Goal: Find specific page/section: Find specific page/section

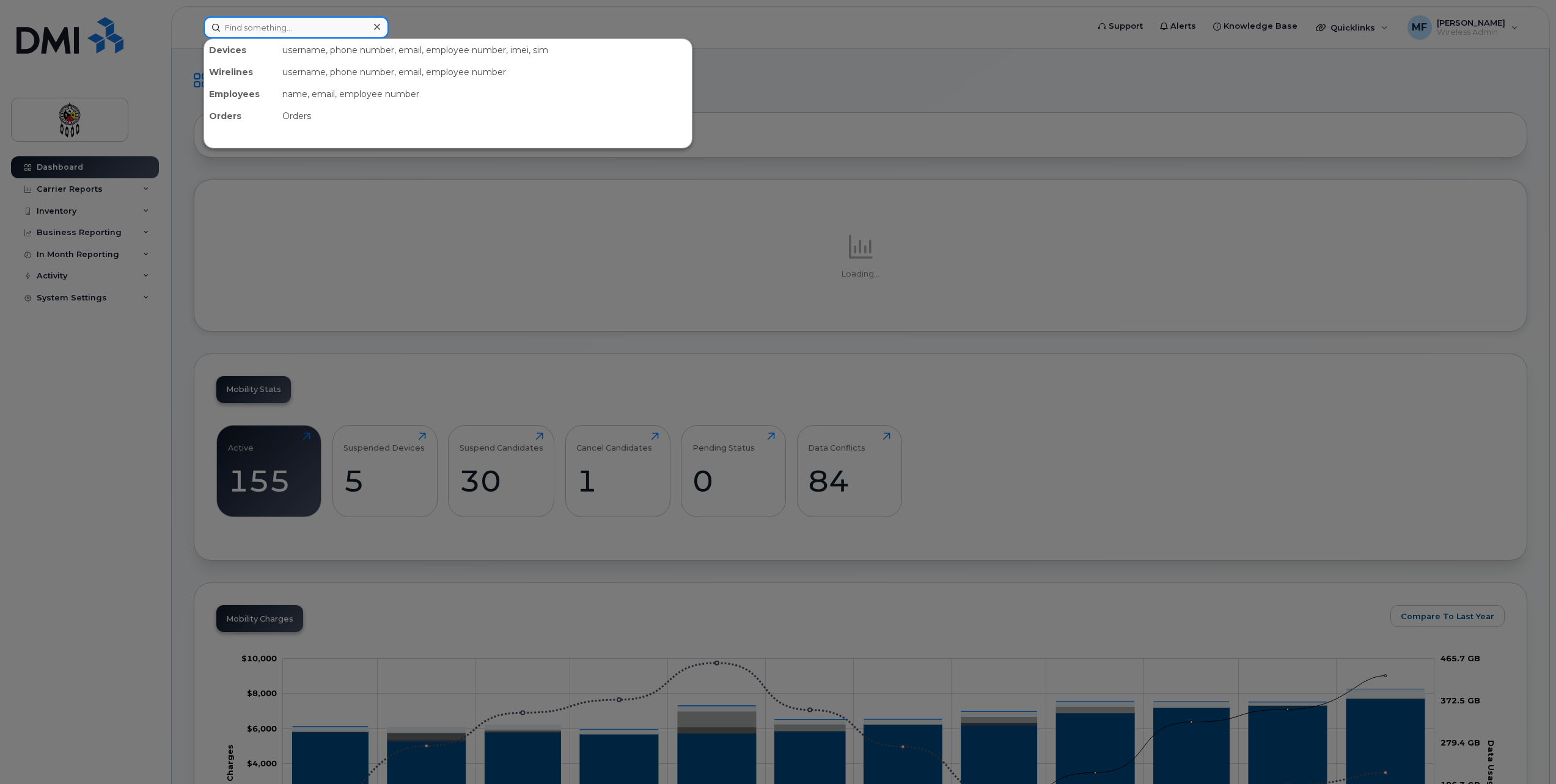
click at [241, 34] on input at bounding box center [296, 27] width 185 height 22
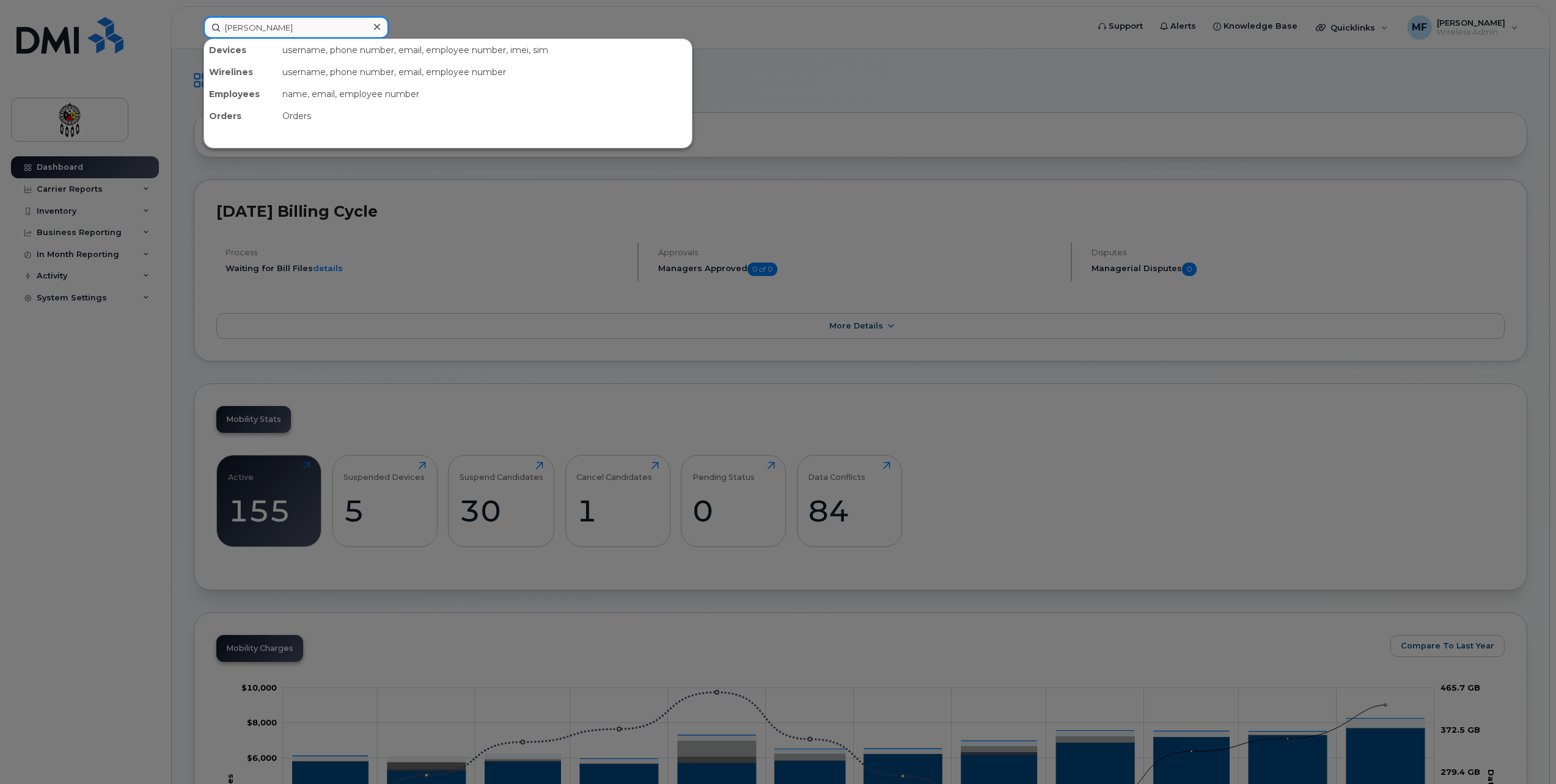
type input "Joanna"
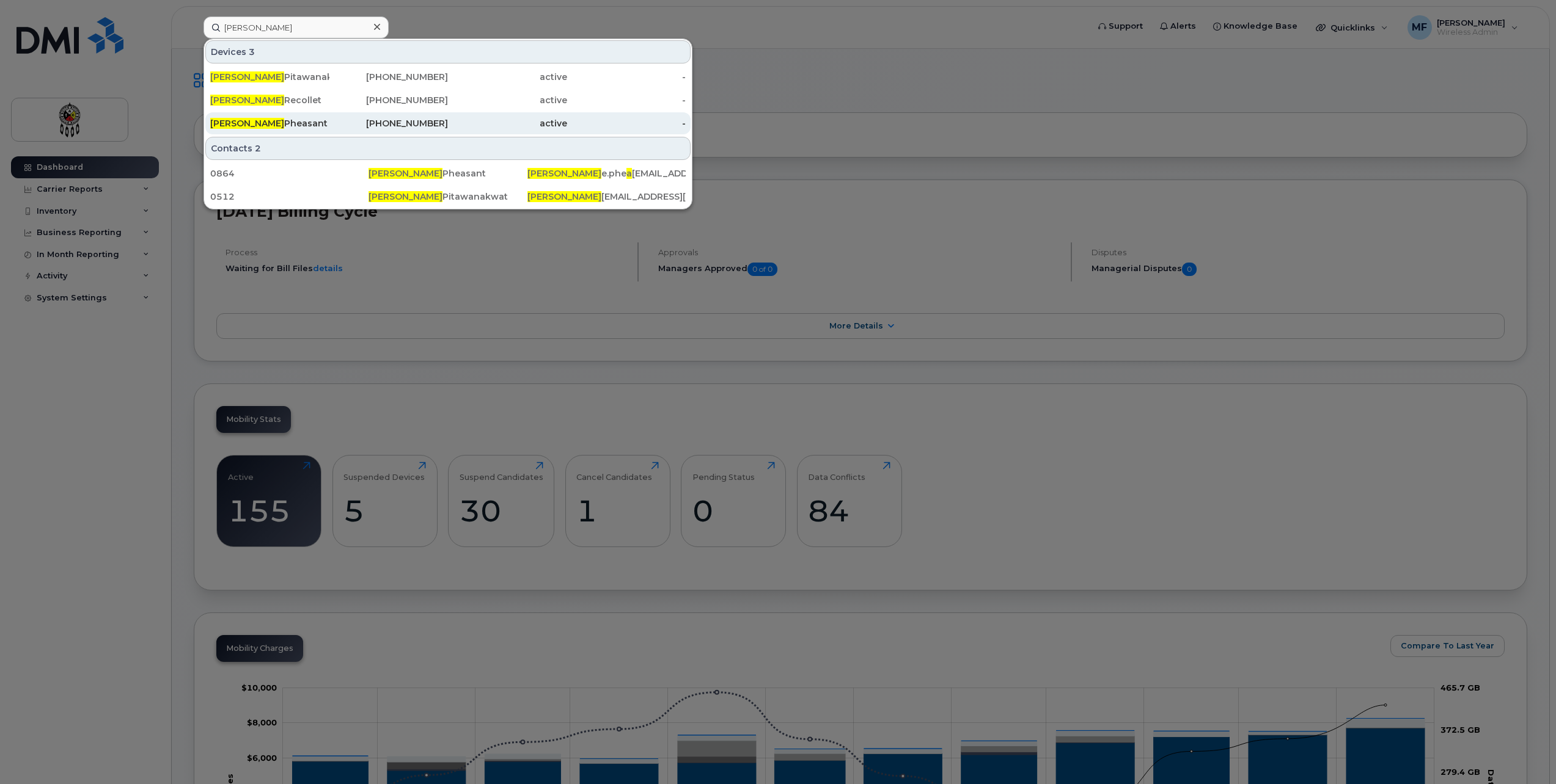
click at [389, 125] on div "705-282-7322" at bounding box center [388, 123] width 119 height 12
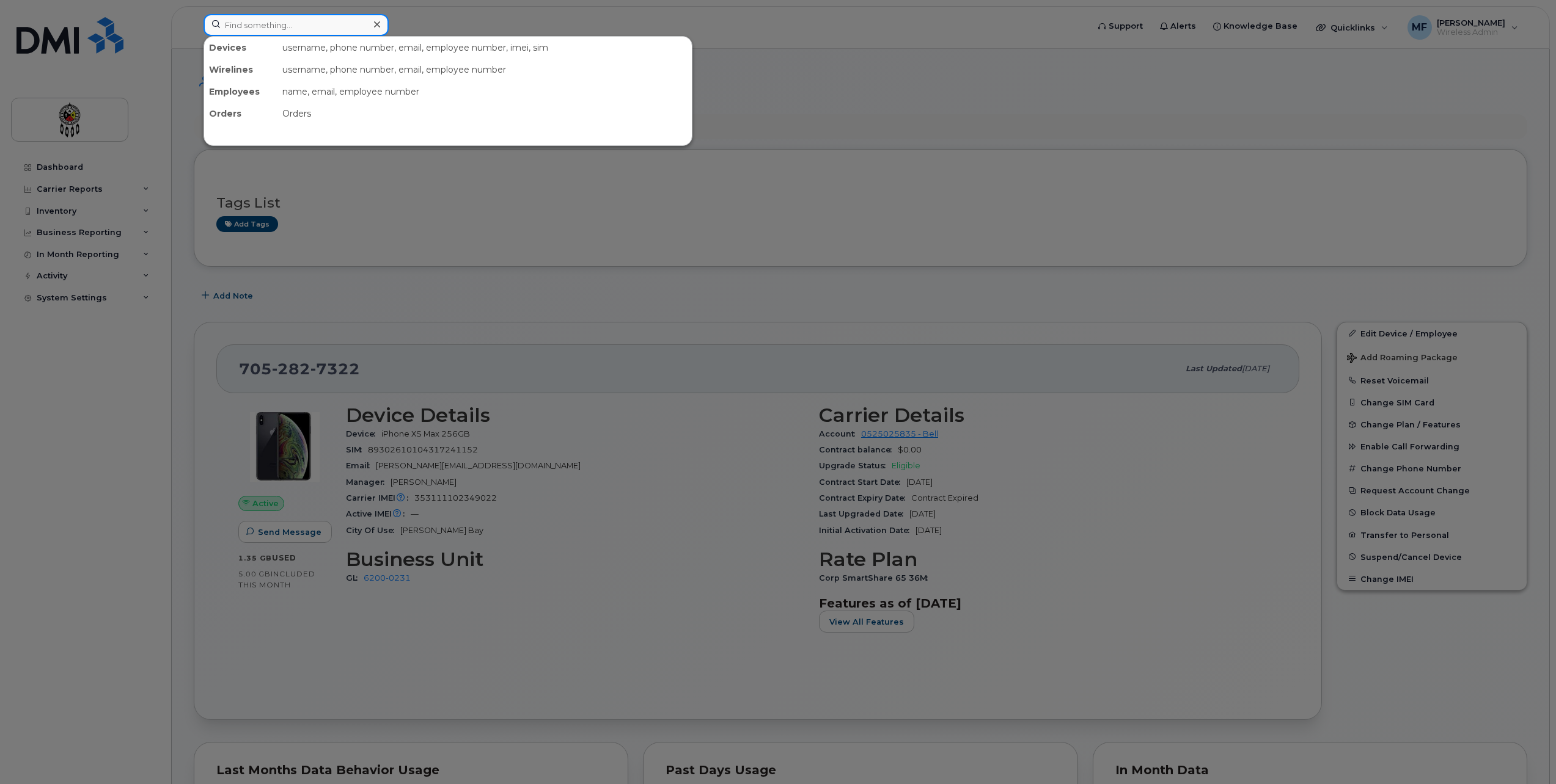
click at [295, 24] on input at bounding box center [296, 24] width 185 height 22
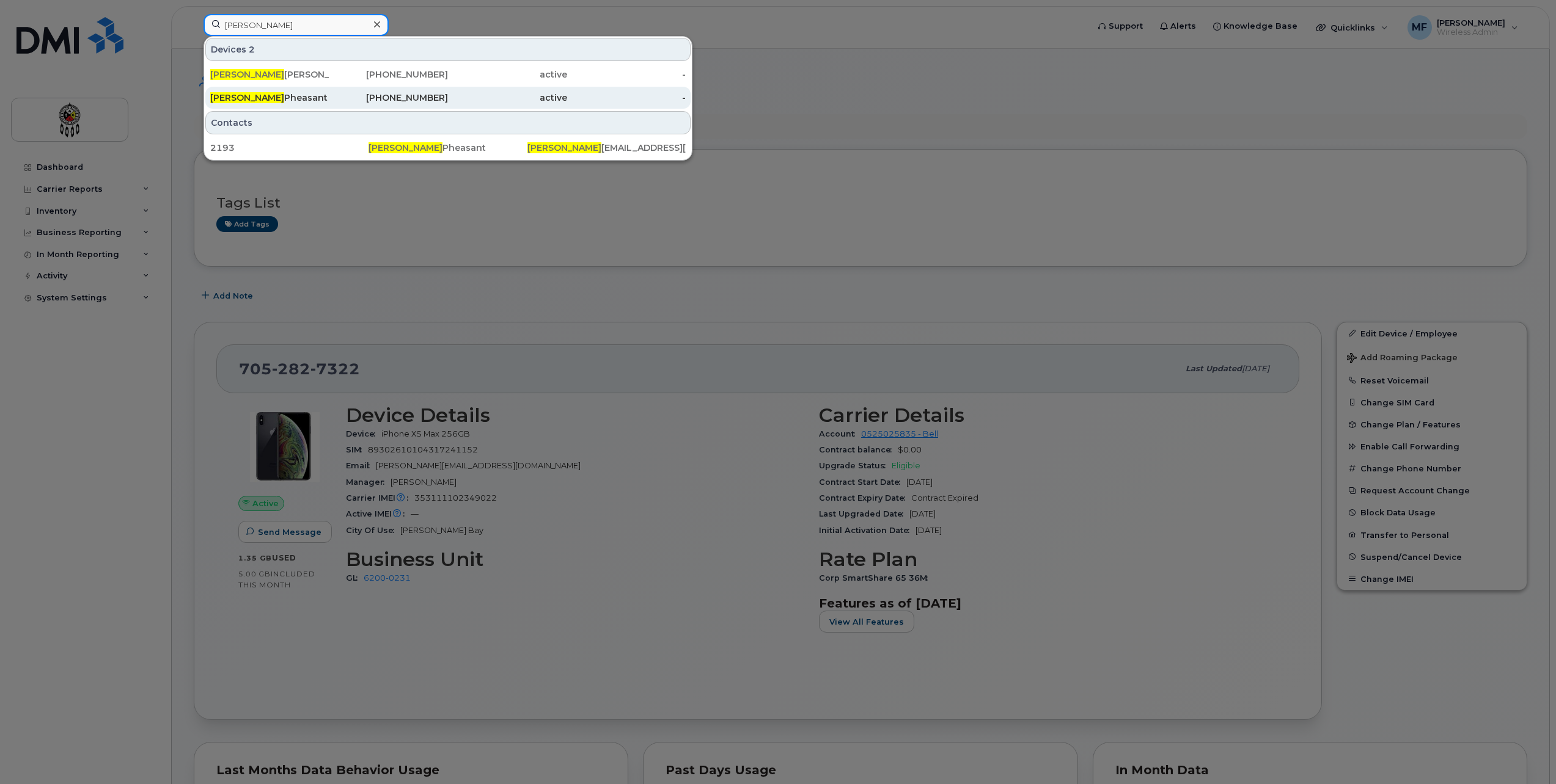
type input "Matthew"
click at [323, 94] on div "Matthew Pheasant" at bounding box center [270, 97] width 119 height 12
